Goal: Task Accomplishment & Management: Use online tool/utility

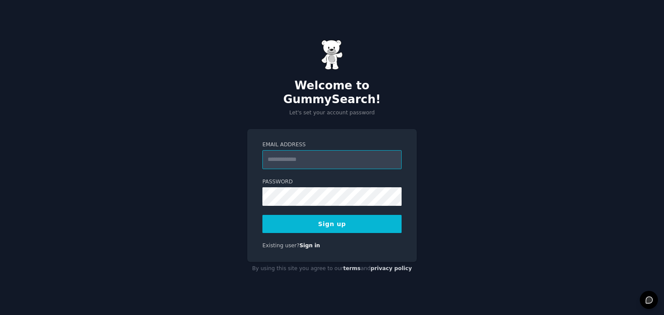
click at [302, 158] on input "Email Address" at bounding box center [331, 159] width 139 height 19
click at [314, 158] on input "Email Address" at bounding box center [331, 159] width 139 height 19
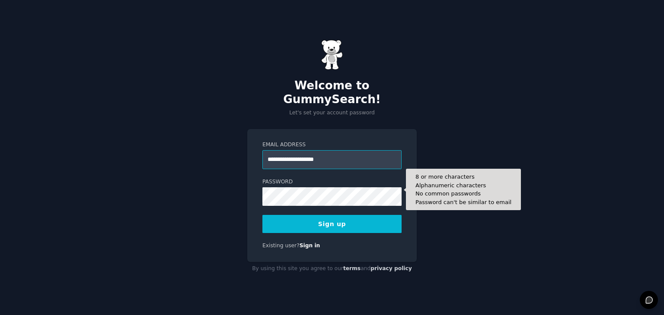
type input "**********"
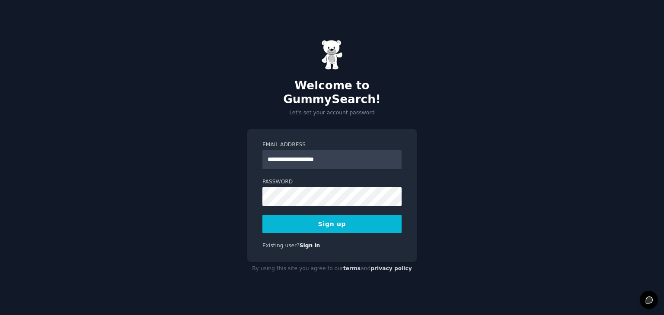
click at [332, 220] on button "Sign up" at bounding box center [331, 224] width 139 height 18
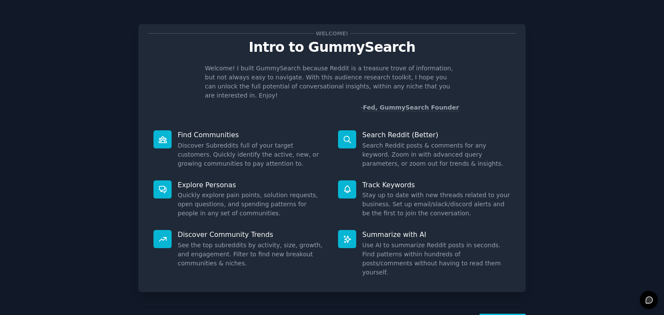
scroll to position [22, 0]
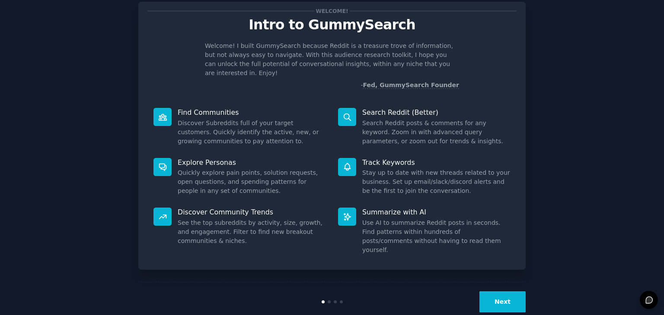
click at [496, 282] on div "Next" at bounding box center [331, 302] width 387 height 40
click at [496, 292] on button "Next" at bounding box center [502, 302] width 46 height 21
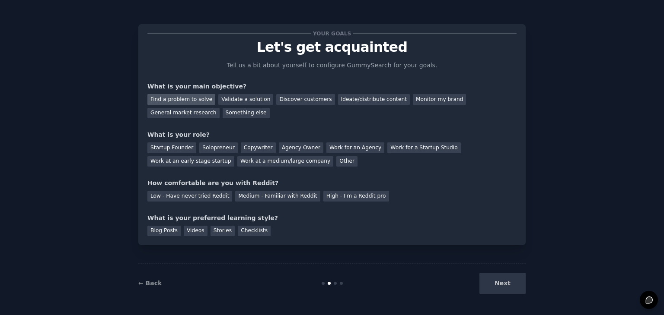
click at [197, 102] on div "Find a problem to solve" at bounding box center [181, 99] width 68 height 11
click at [230, 100] on div "Validate a solution" at bounding box center [245, 99] width 55 height 11
click at [219, 149] on div "Solopreneur" at bounding box center [218, 148] width 38 height 11
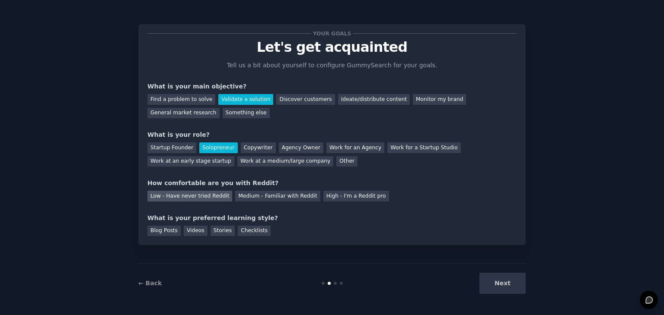
click at [193, 196] on div "Low - Have never tried Reddit" at bounding box center [189, 196] width 85 height 11
click at [160, 231] on div "Blog Posts" at bounding box center [163, 231] width 33 height 11
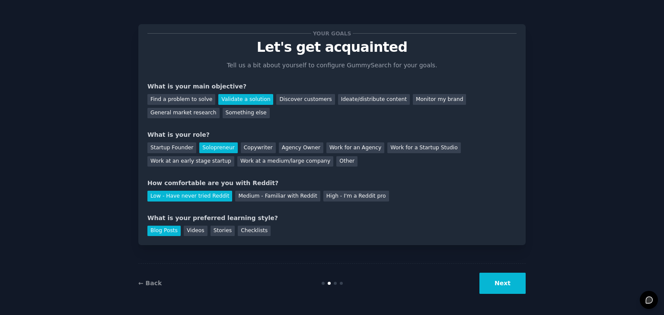
click at [506, 285] on button "Next" at bounding box center [502, 283] width 46 height 21
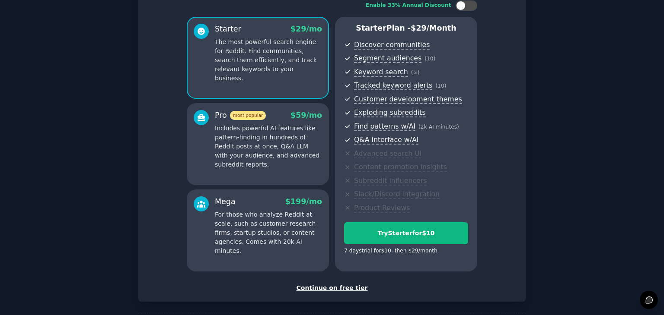
scroll to position [99, 0]
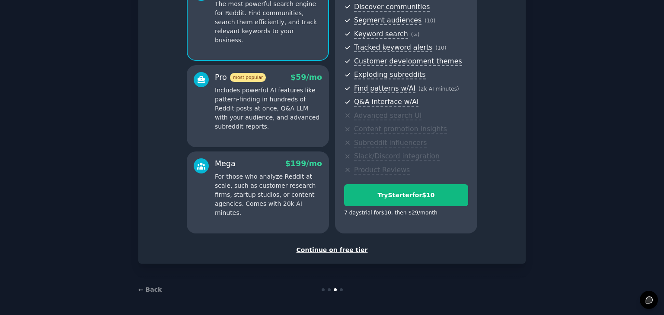
click at [339, 249] on div "Continue on free tier" at bounding box center [331, 250] width 369 height 9
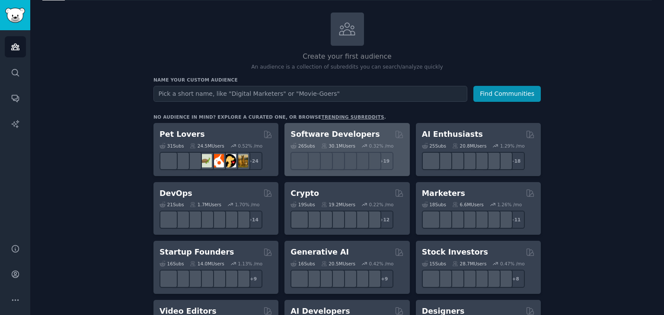
scroll to position [41, 0]
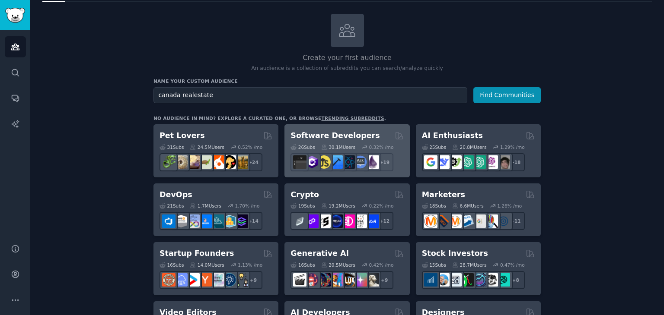
click at [473, 87] on button "Find Communities" at bounding box center [506, 95] width 67 height 16
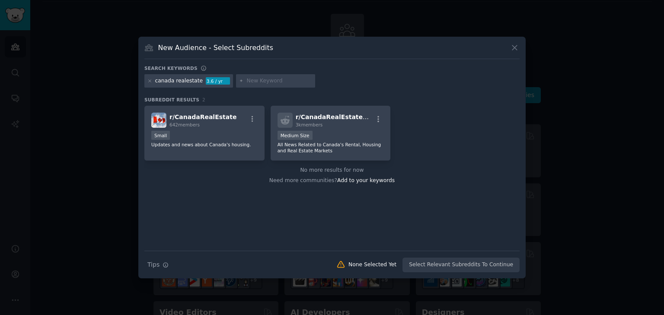
click at [517, 47] on icon at bounding box center [514, 47] width 9 height 9
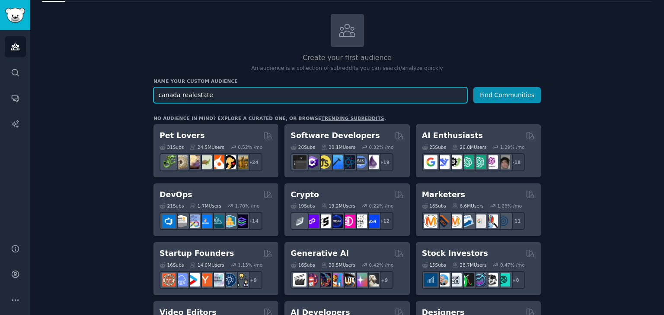
click at [254, 92] on input "canada realestate" at bounding box center [310, 95] width 314 height 16
type input "realestate [GEOGRAPHIC_DATA]"
click at [473, 87] on button "Find Communities" at bounding box center [506, 95] width 67 height 16
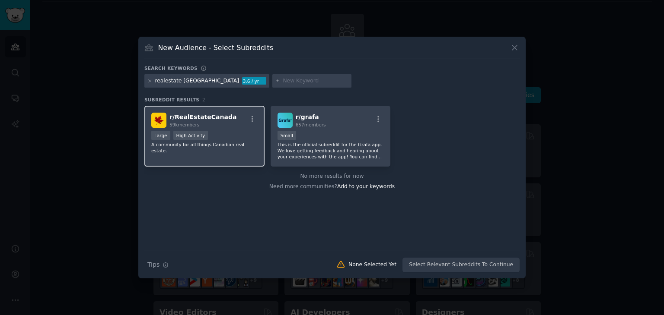
click at [226, 121] on div "r/ RealEstateCanada 59k members" at bounding box center [204, 120] width 106 height 15
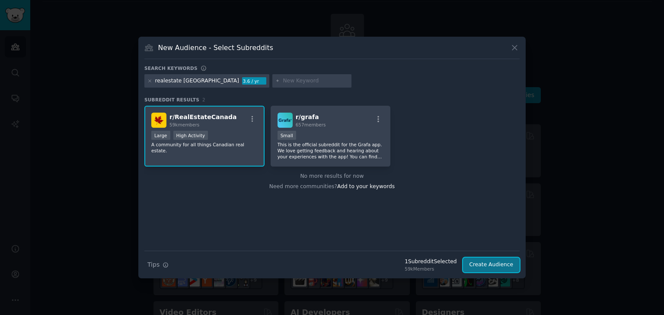
click at [499, 268] on button "Create Audience" at bounding box center [491, 265] width 57 height 15
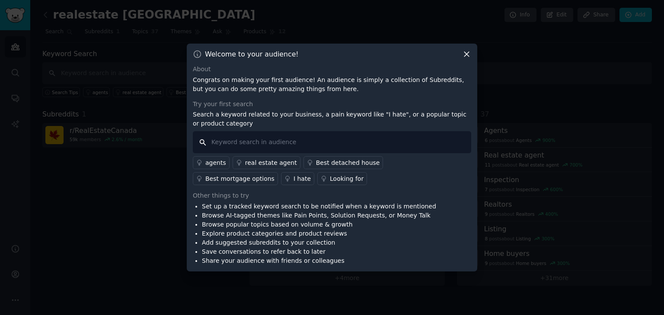
click at [275, 141] on input "text" at bounding box center [332, 142] width 278 height 22
click at [274, 175] on div "Best mortgage options" at bounding box center [239, 179] width 69 height 9
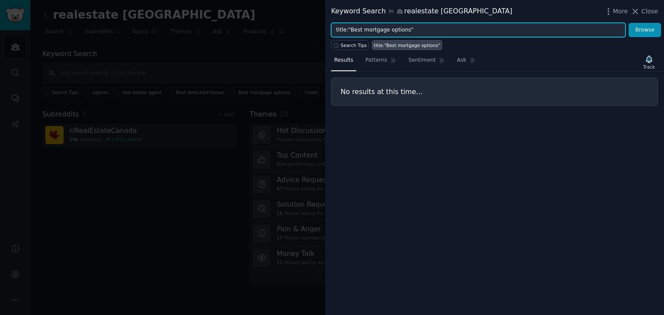
click at [407, 30] on input "title:"Best mortgage options"" at bounding box center [478, 30] width 294 height 15
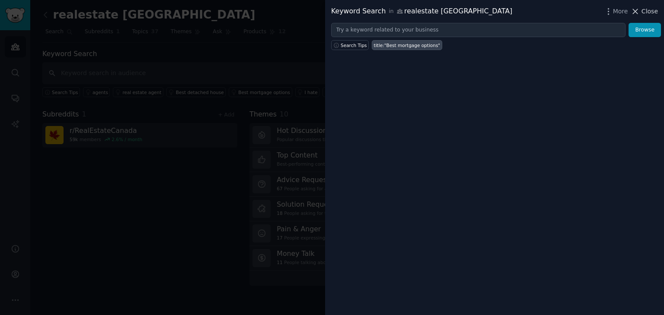
click at [645, 14] on span "Close" at bounding box center [649, 11] width 16 height 9
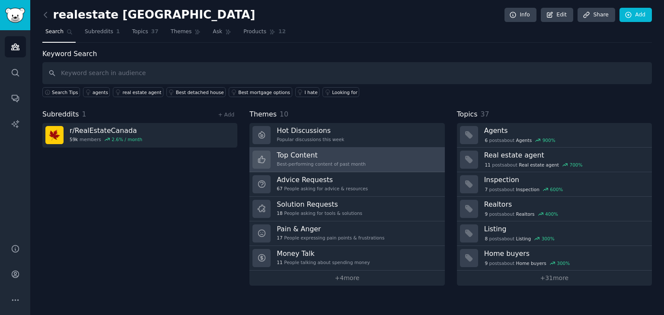
click at [353, 155] on h3 "Top Content" at bounding box center [320, 155] width 89 height 9
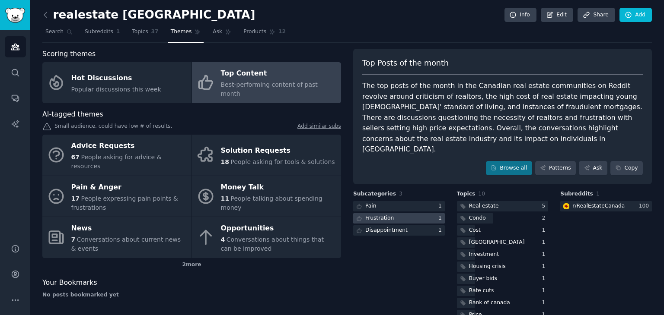
scroll to position [7, 0]
